Goal: Transaction & Acquisition: Purchase product/service

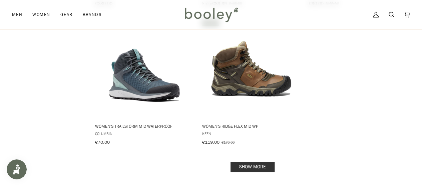
scroll to position [1000, 0]
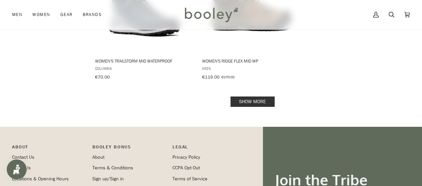
click at [240, 97] on link "Show more" at bounding box center [252, 102] width 44 height 10
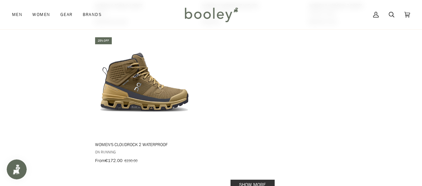
scroll to position [1934, 0]
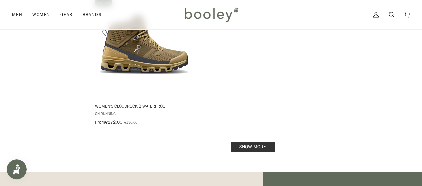
click at [241, 142] on link "Show more" at bounding box center [252, 147] width 44 height 10
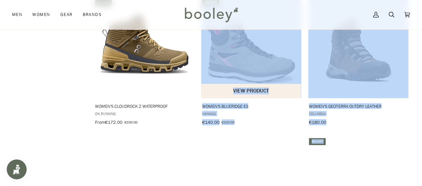
scroll to position [1901, 0]
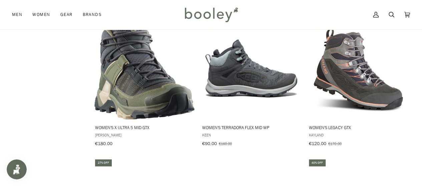
scroll to position [1634, 0]
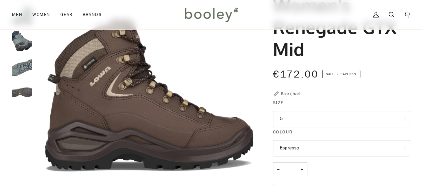
scroll to position [67, 0]
drag, startPoint x: 306, startPoint y: 131, endPoint x: 307, endPoint y: 128, distance: 3.4
click at [306, 131] on legend "Colour" at bounding box center [341, 134] width 137 height 10
click at [307, 128] on fieldset "Size 5 5 5.5 6 6.5" at bounding box center [341, 113] width 137 height 29
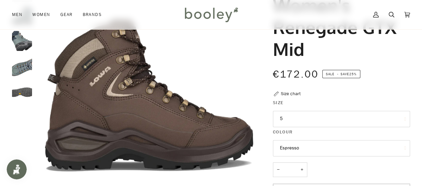
click at [312, 122] on button "5" at bounding box center [341, 119] width 137 height 16
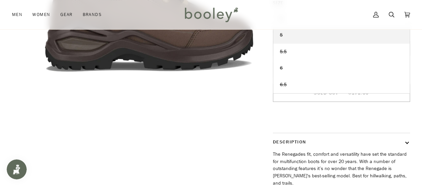
scroll to position [133, 0]
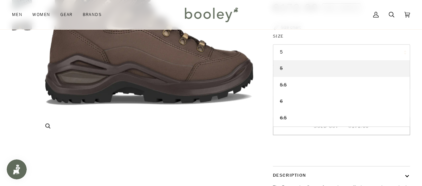
click at [225, 134] on img "Lowa Women's Renegade GTX Mid Espresso - Booley Galway" at bounding box center [147, 25] width 225 height 225
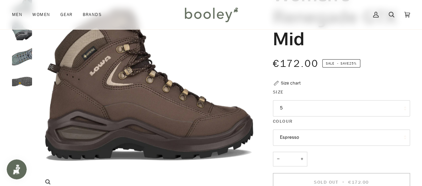
scroll to position [67, 0]
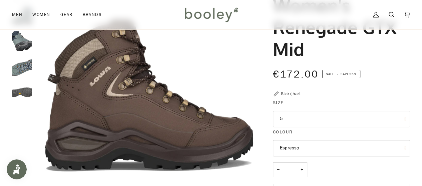
click at [299, 146] on button "Espresso" at bounding box center [341, 148] width 137 height 16
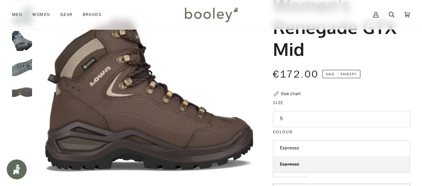
click at [307, 120] on button "5" at bounding box center [341, 119] width 137 height 16
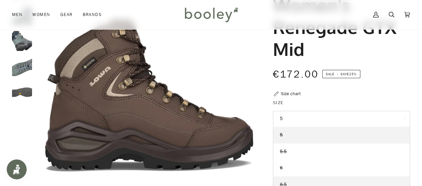
click at [289, 183] on link "6.5" at bounding box center [341, 185] width 136 height 17
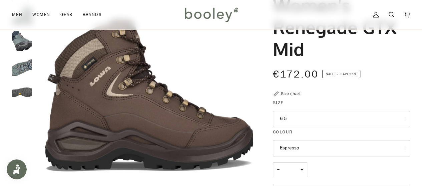
click at [289, 148] on button "Espresso" at bounding box center [341, 148] width 137 height 16
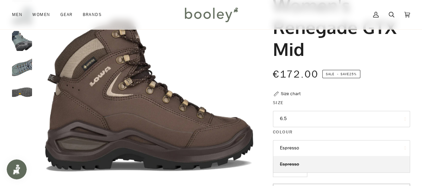
click at [17, 66] on img "Lowa Women's Renegade GTX Mid Ice Blue / Salmon - Booley Galway" at bounding box center [22, 67] width 20 height 20
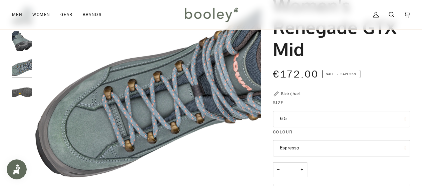
click at [301, 138] on legend "Colour" at bounding box center [341, 134] width 137 height 10
click at [306, 144] on button "Espresso" at bounding box center [341, 148] width 137 height 16
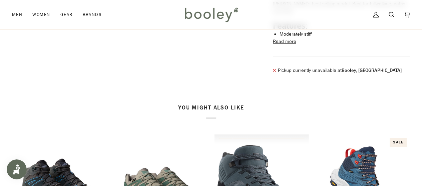
scroll to position [433, 0]
